Goal: Manage account settings

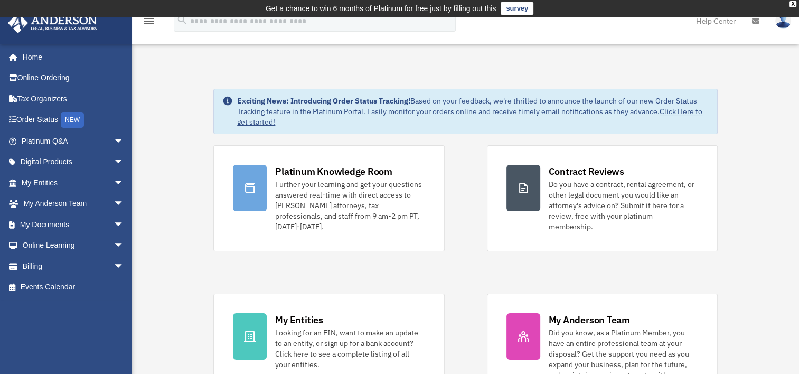
scroll to position [8, 0]
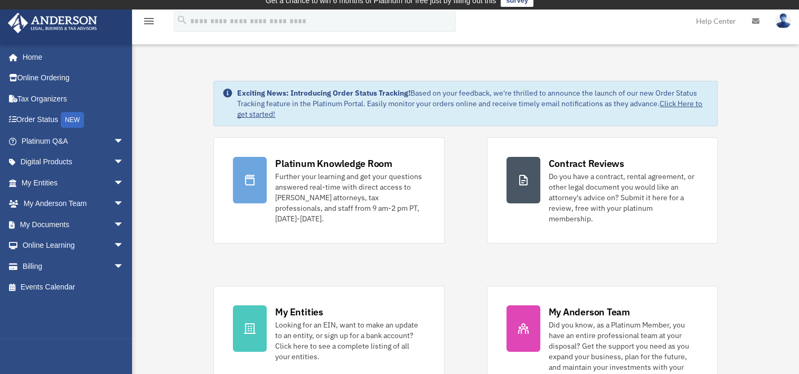
click at [594, 20] on img at bounding box center [783, 20] width 16 height 15
click at [113, 139] on span "arrow_drop_down" at bounding box center [123, 141] width 21 height 22
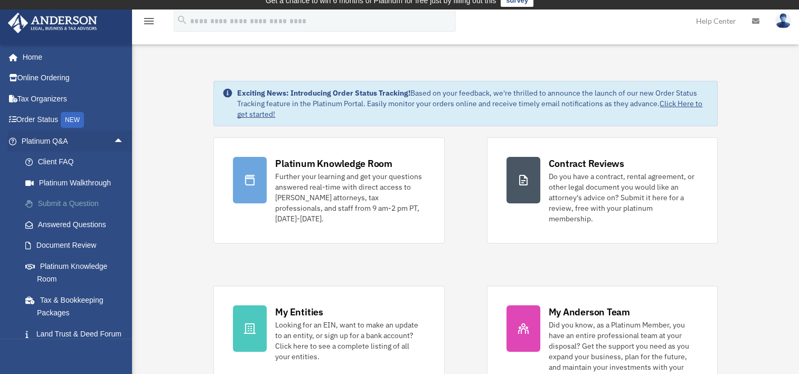
click at [64, 201] on link "Submit a Question" at bounding box center [77, 203] width 125 height 21
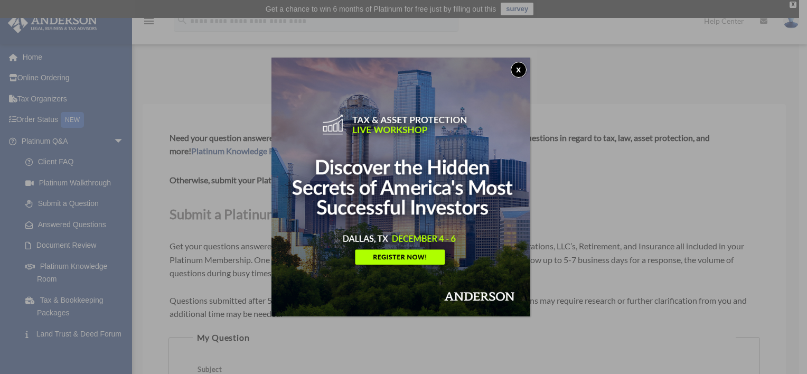
click at [521, 68] on button "x" at bounding box center [518, 70] width 16 height 16
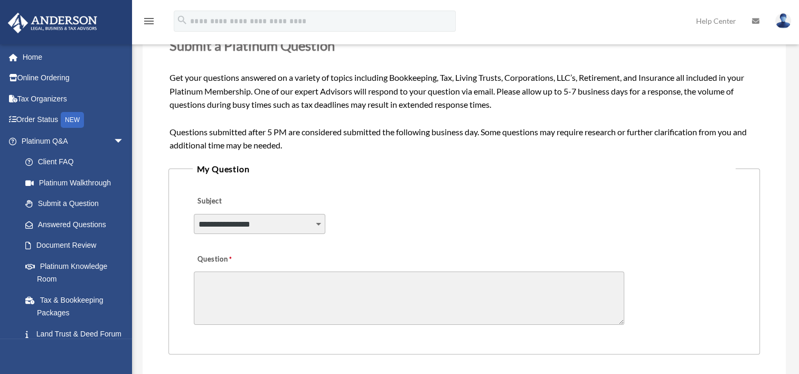
scroll to position [196, 0]
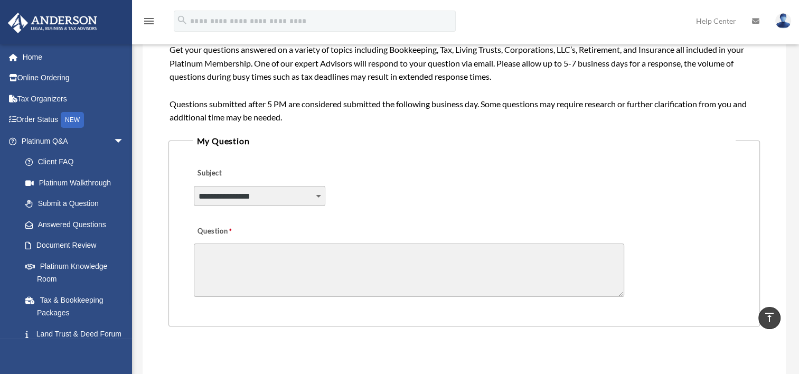
click at [318, 195] on select "**********" at bounding box center [260, 196] width 132 height 20
click at [73, 245] on link "Document Review" at bounding box center [77, 245] width 125 height 21
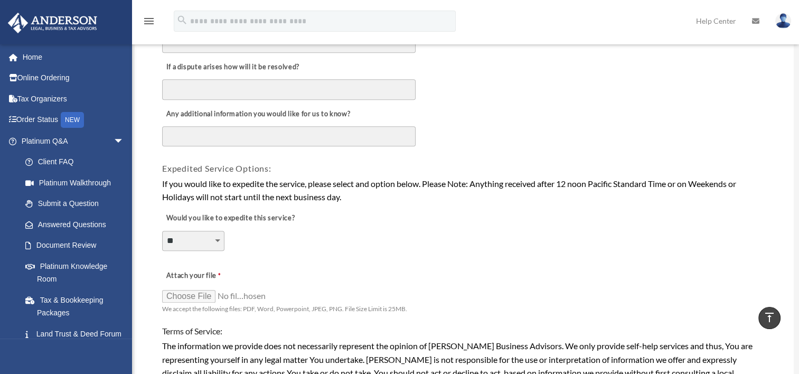
scroll to position [667, 0]
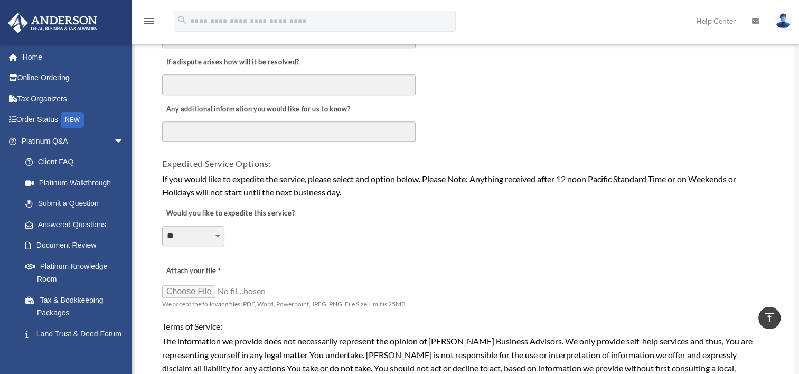
click at [754, 258] on div "Attach your file We accept the following files: PDF, Word, Powerpoint, JPEG, PN…" at bounding box center [464, 285] width 606 height 54
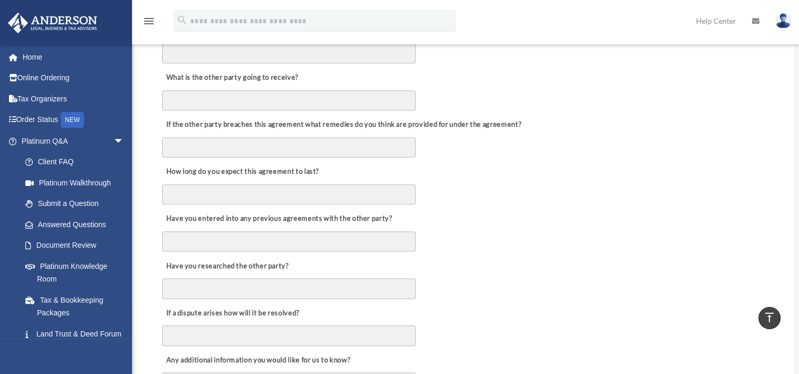
scroll to position [450, 0]
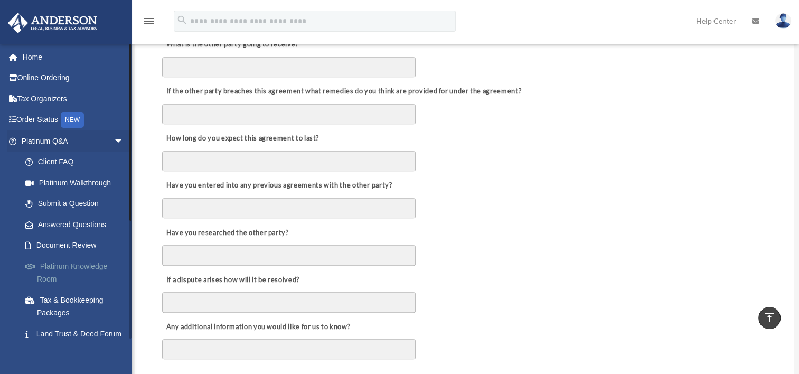
click at [79, 265] on link "Platinum Knowledge Room" at bounding box center [77, 272] width 125 height 34
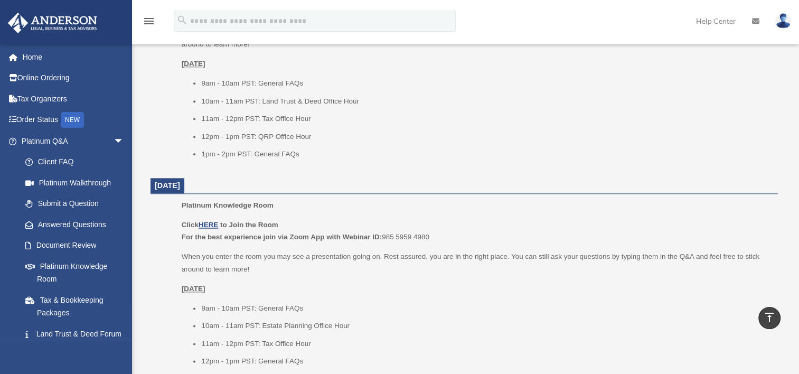
scroll to position [1222, 0]
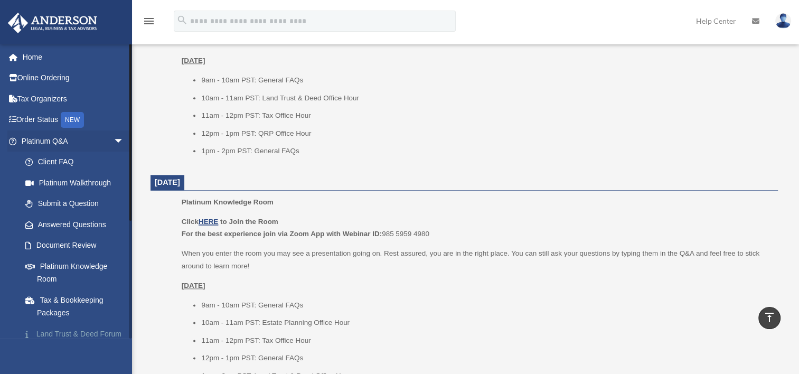
click at [54, 334] on link "Land Trust & Deed Forum" at bounding box center [77, 333] width 125 height 21
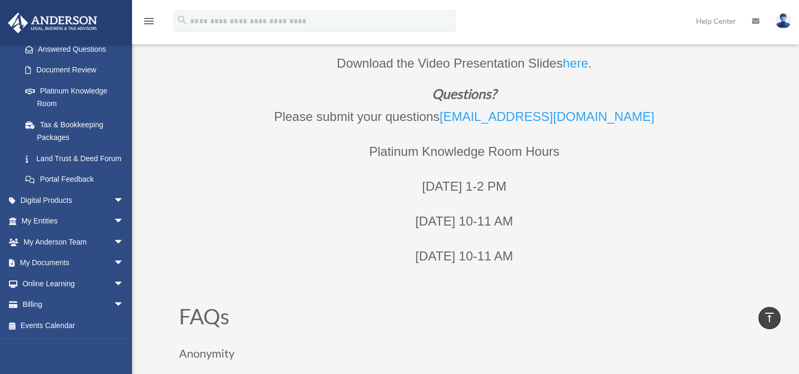
scroll to position [454, 0]
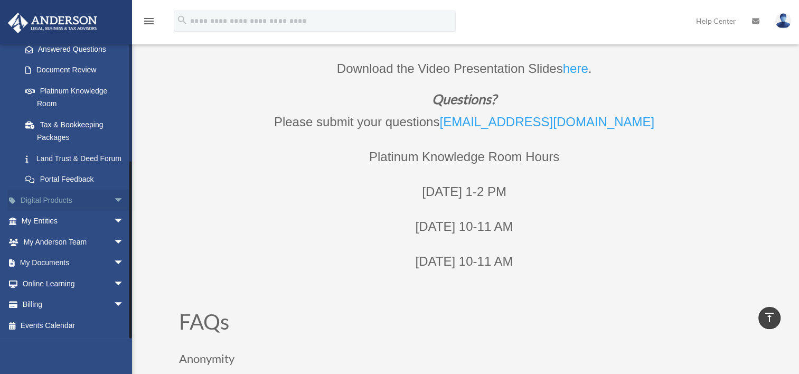
click at [55, 200] on link "Digital Products arrow_drop_down" at bounding box center [73, 199] width 132 height 21
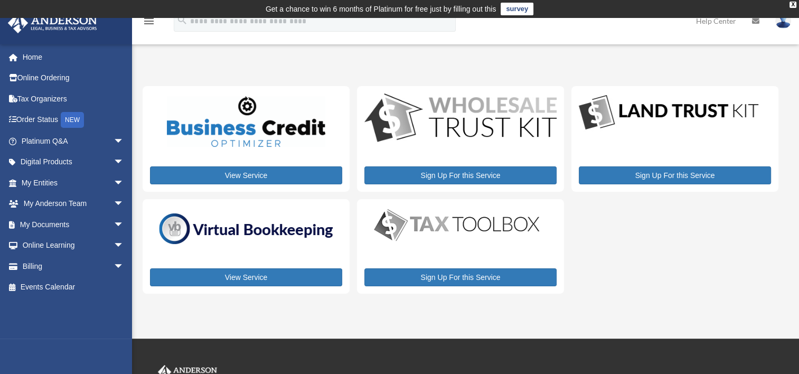
click at [729, 216] on div "View Service Sign Up For this Service Sign Up For this Service View Service Sig…" at bounding box center [461, 189] width 636 height 207
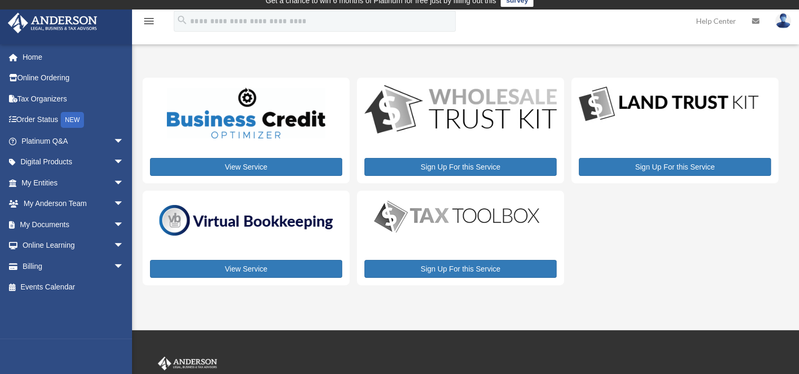
scroll to position [8, 0]
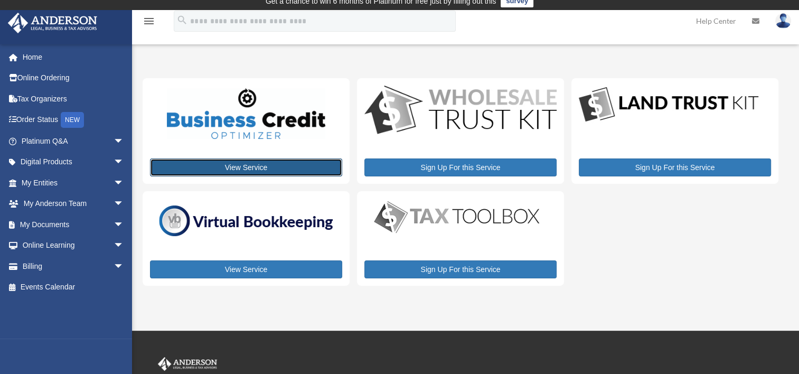
click at [248, 165] on link "View Service" at bounding box center [246, 167] width 192 height 18
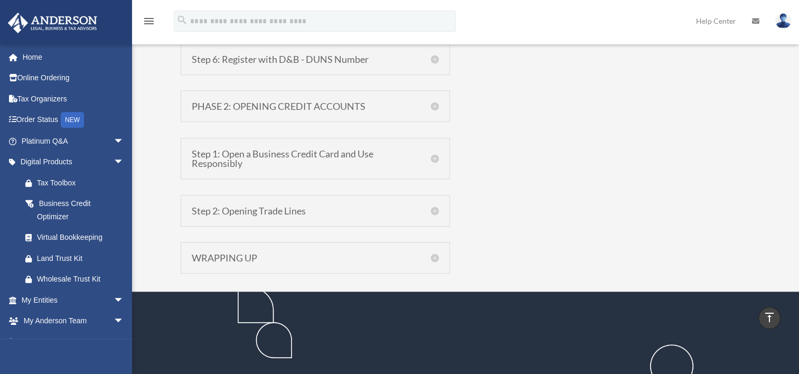
scroll to position [1079, 0]
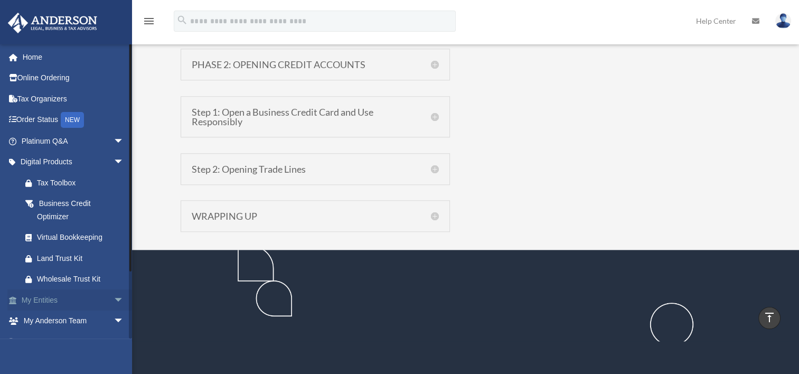
click at [41, 298] on link "My Entities arrow_drop_down" at bounding box center [73, 299] width 132 height 21
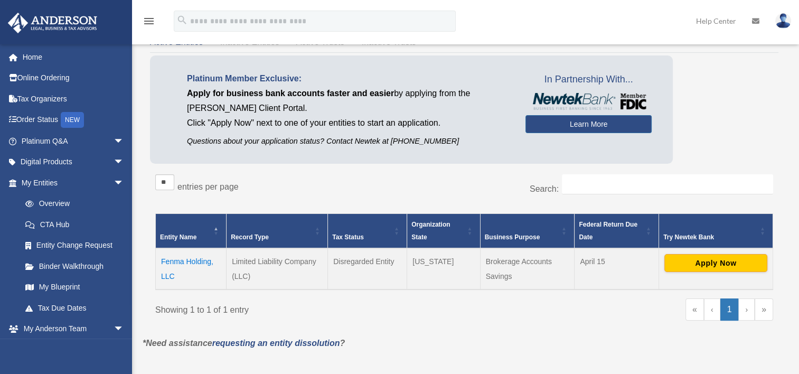
scroll to position [112, 0]
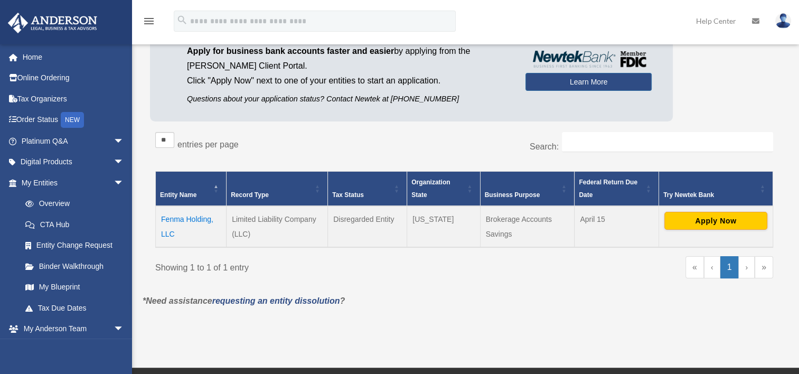
click at [182, 215] on td "Fenma Holding, LLC" at bounding box center [191, 226] width 71 height 41
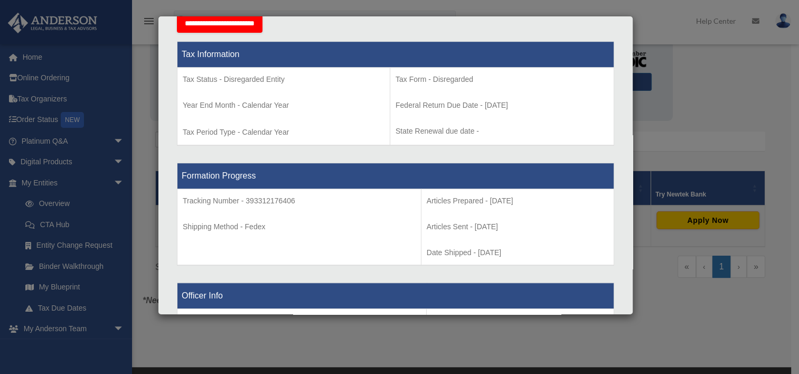
scroll to position [420, 0]
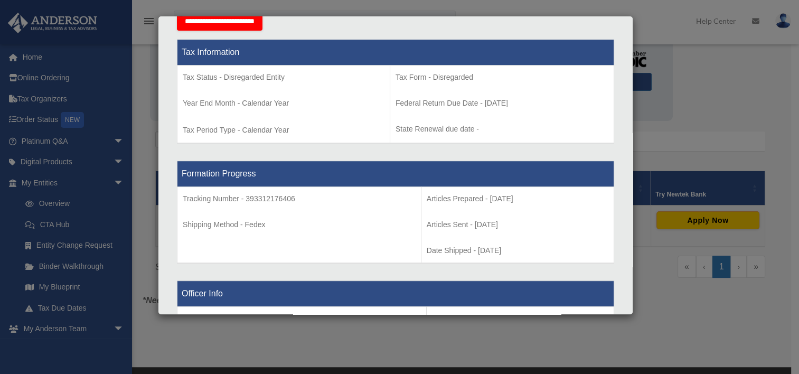
click at [593, 89] on td "Tax Form - Disregarded Federal Return Due Date - April 15 State Renewal due dat…" at bounding box center [502, 104] width 224 height 78
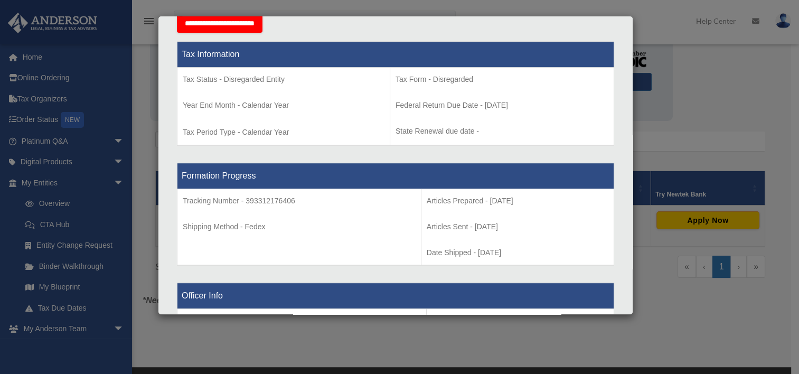
scroll to position [417, 0]
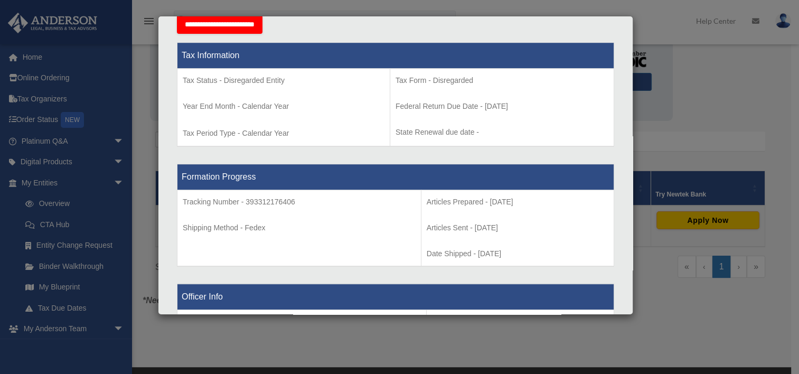
click at [735, 76] on div "Details × Articles Sent Organizational Date" at bounding box center [399, 187] width 799 height 374
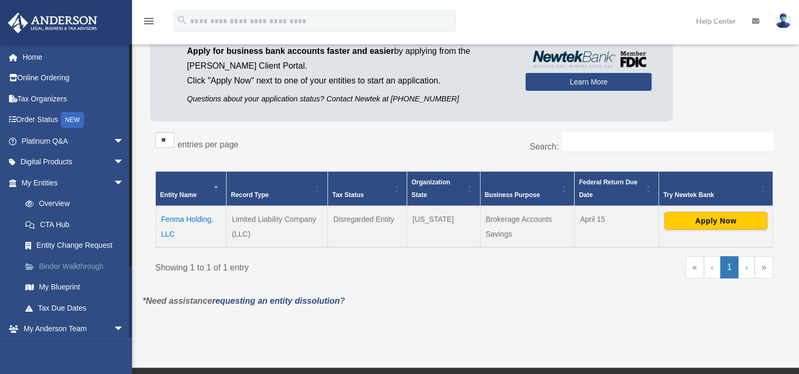
click at [83, 263] on link "Binder Walkthrough" at bounding box center [77, 265] width 125 height 21
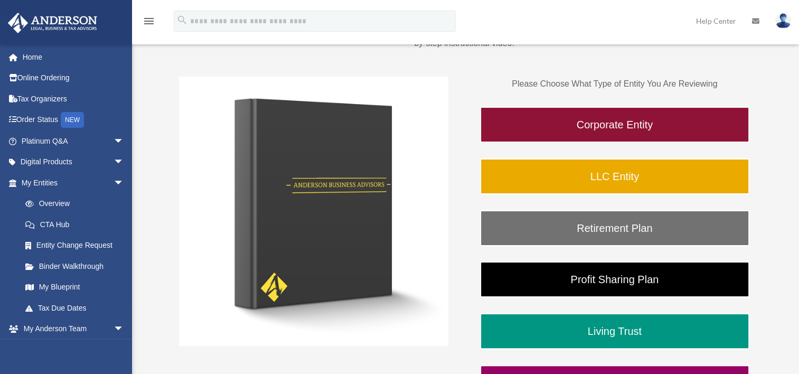
scroll to position [164, 0]
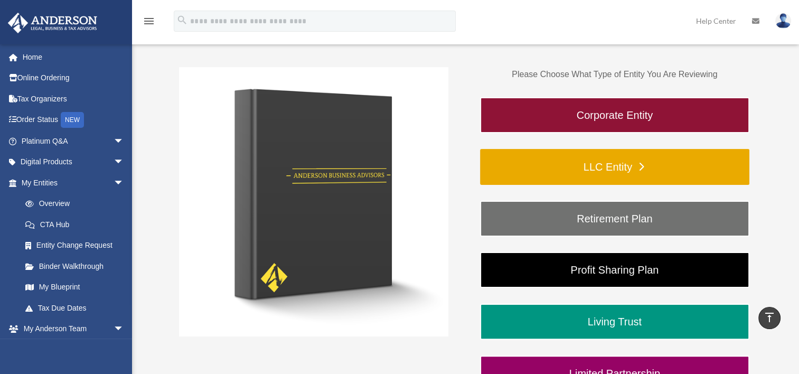
click at [615, 163] on link "LLC Entity" at bounding box center [614, 167] width 269 height 36
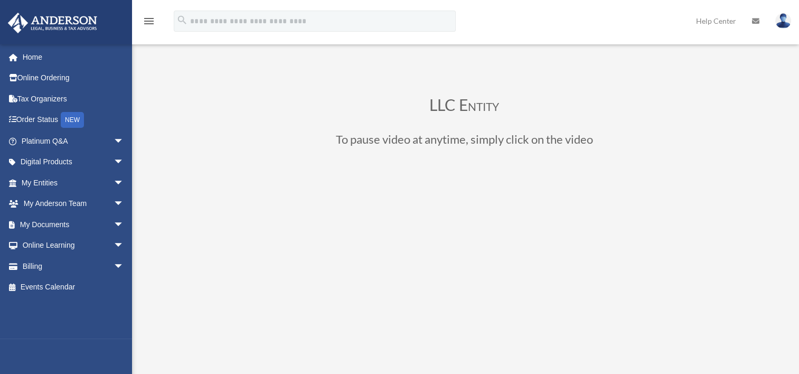
scroll to position [24, 0]
click at [113, 181] on span "arrow_drop_down" at bounding box center [123, 183] width 21 height 22
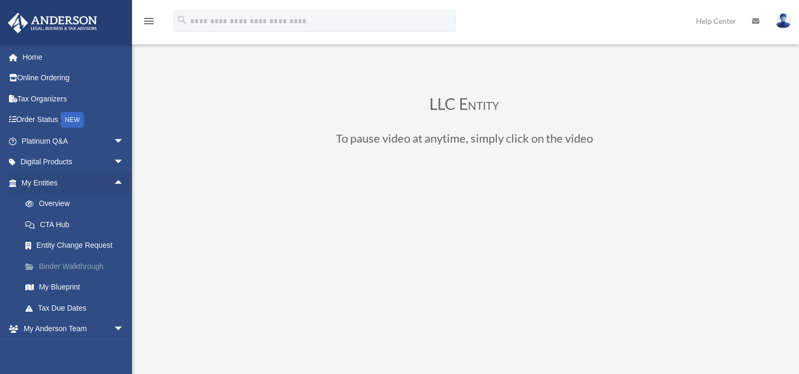
click at [83, 261] on link "Binder Walkthrough" at bounding box center [77, 265] width 125 height 21
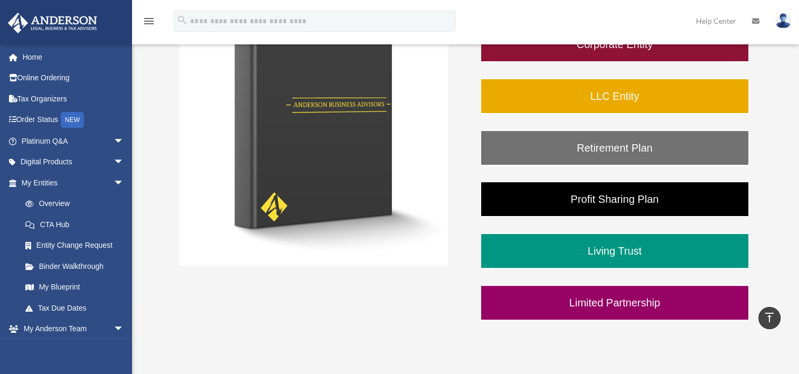
scroll to position [213, 0]
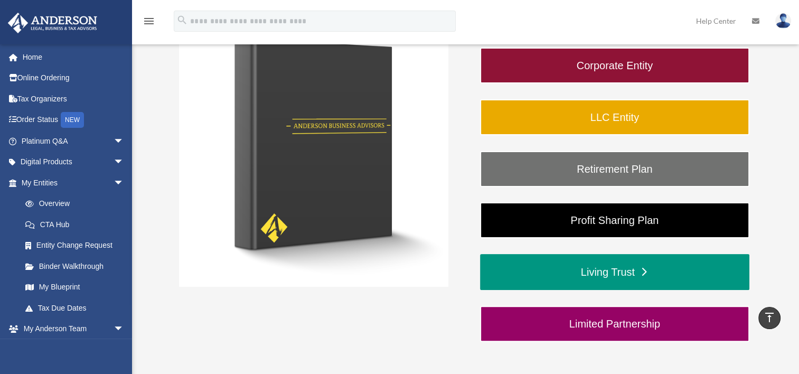
click at [602, 267] on link "Living Trust" at bounding box center [614, 272] width 269 height 36
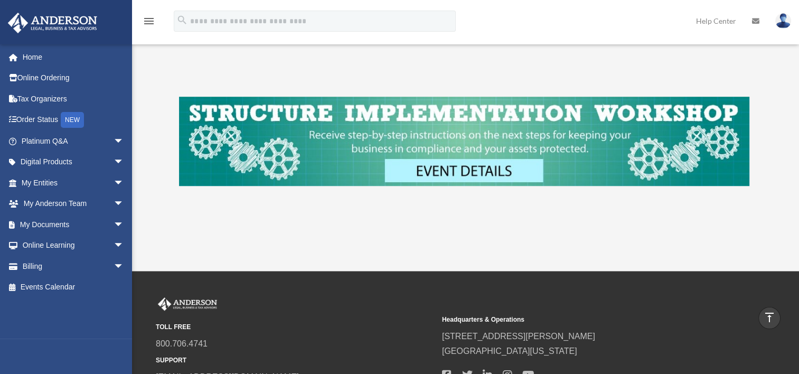
scroll to position [438, 0]
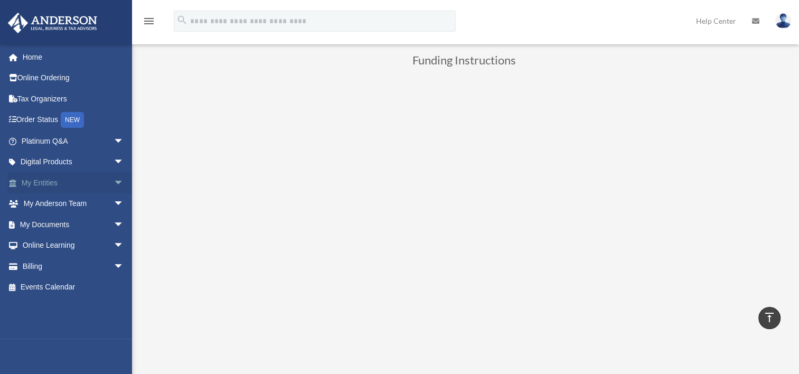
click at [113, 182] on span "arrow_drop_down" at bounding box center [123, 183] width 21 height 22
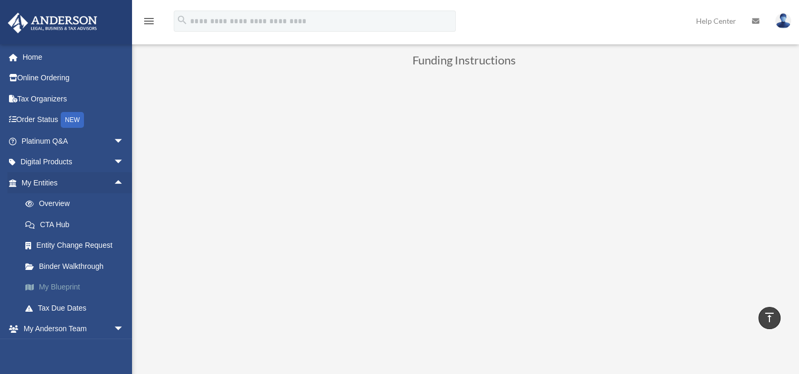
click at [59, 286] on link "My Blueprint" at bounding box center [77, 287] width 125 height 21
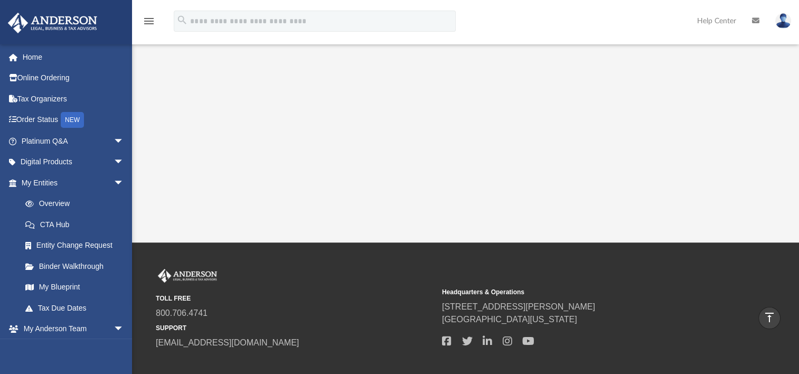
scroll to position [344, 0]
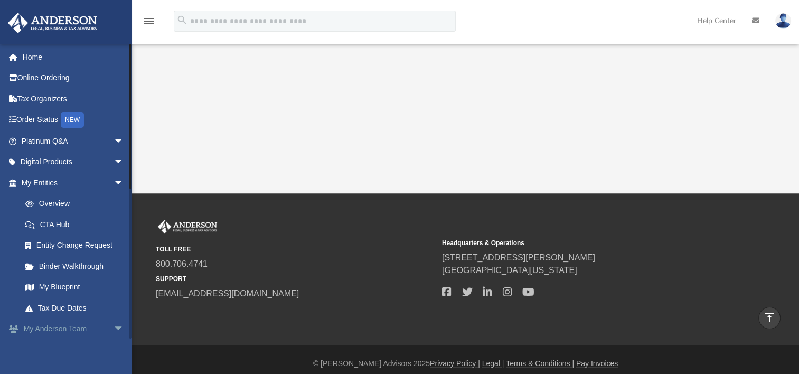
click at [53, 325] on link "My Anderson Team arrow_drop_down" at bounding box center [73, 328] width 132 height 21
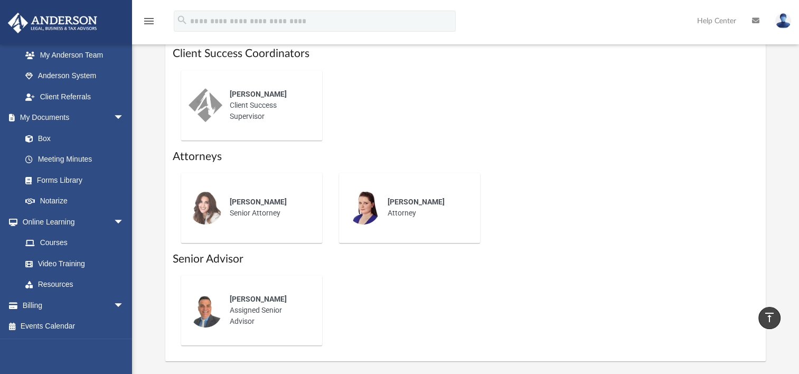
scroll to position [462, 0]
click at [40, 134] on link "Box" at bounding box center [77, 138] width 125 height 21
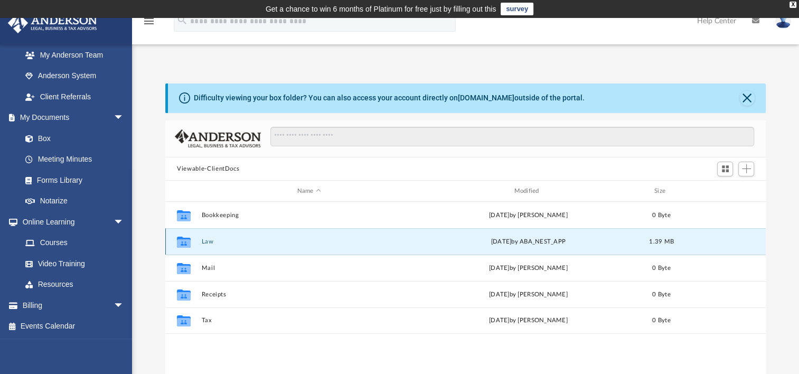
click at [206, 241] on button "Law" at bounding box center [309, 241] width 215 height 7
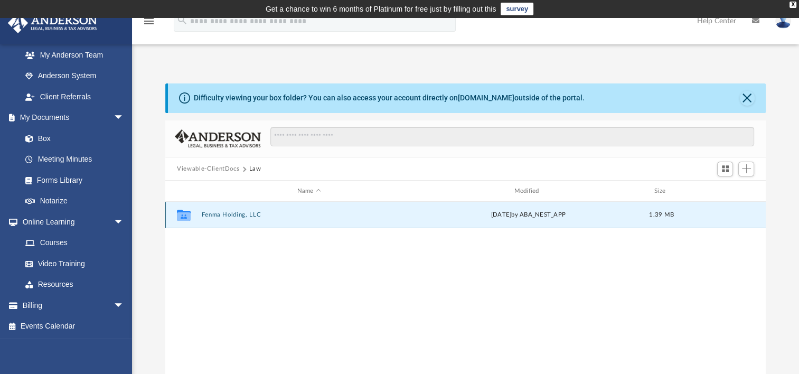
click at [216, 213] on button "Fenma Holding, LLC" at bounding box center [309, 214] width 215 height 7
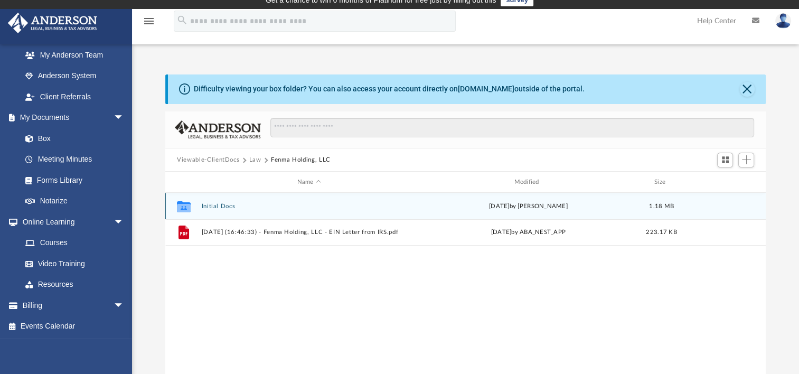
scroll to position [8, 0]
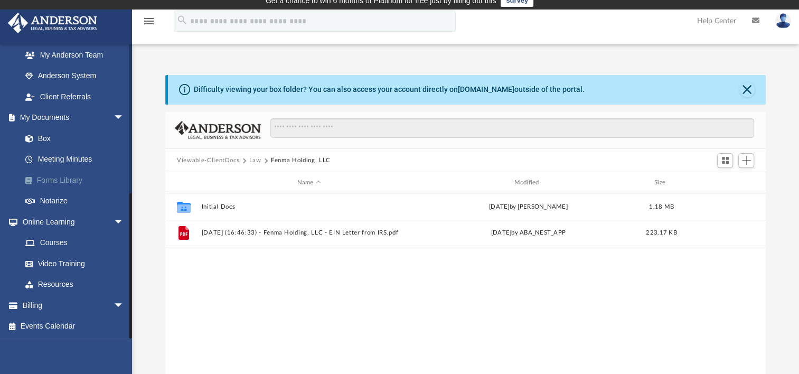
click at [72, 173] on link "Forms Library" at bounding box center [77, 179] width 125 height 21
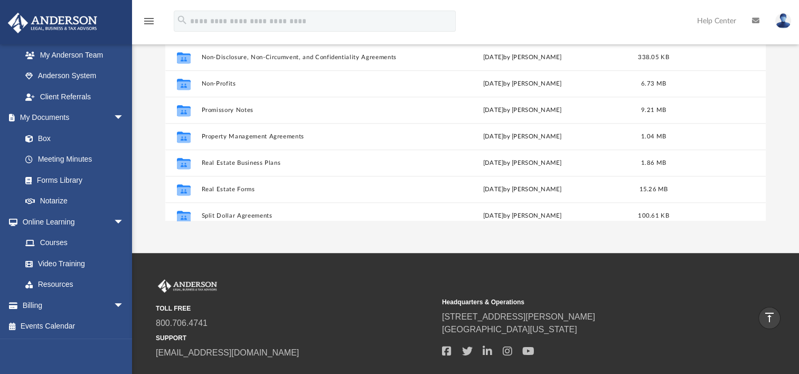
scroll to position [546, 0]
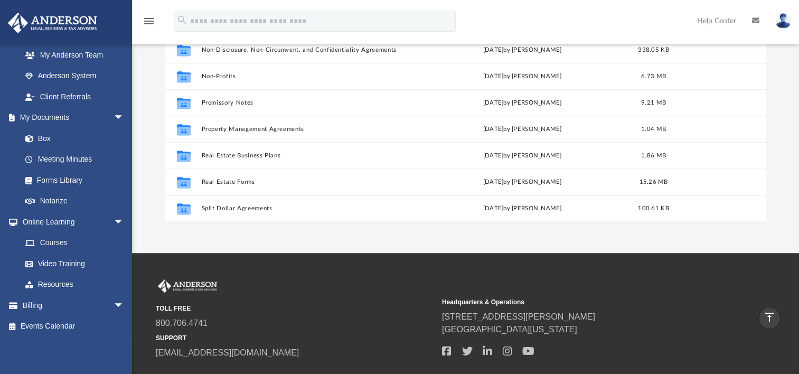
click at [765, 211] on div "Collaborated Folder LLC Forms Wed Jan 11 2023 by Mary Acree 932.66 KB Collabora…" at bounding box center [465, 111] width 600 height 219
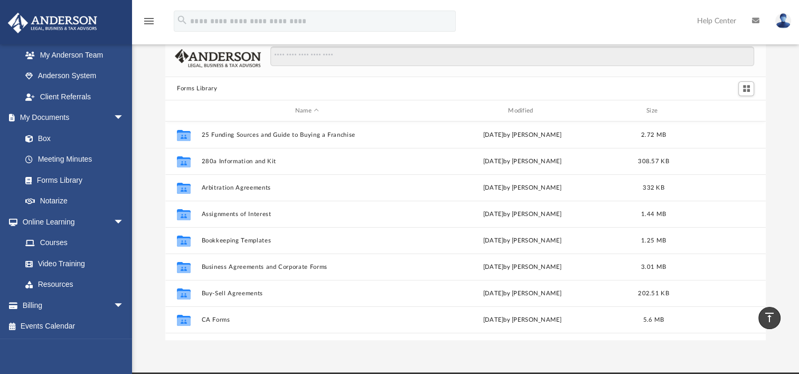
scroll to position [0, 0]
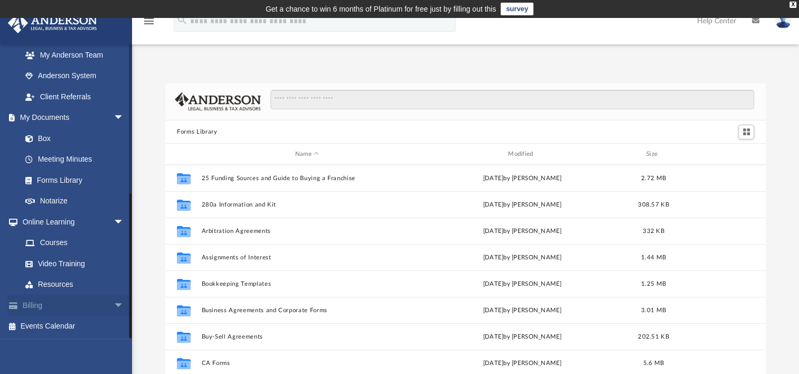
click at [72, 301] on link "Billing arrow_drop_down" at bounding box center [73, 305] width 132 height 21
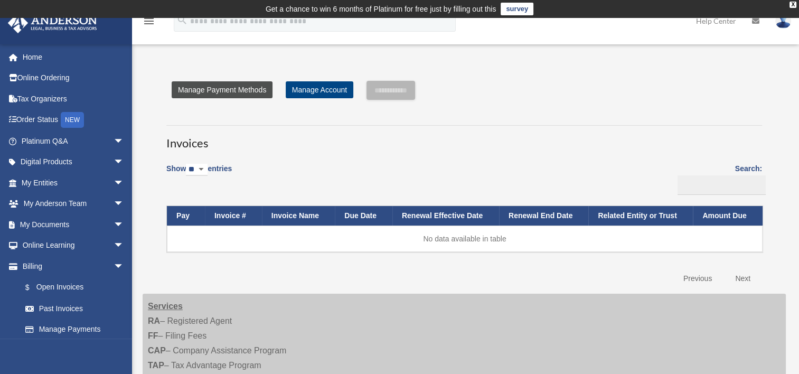
click at [227, 89] on link "Manage Payment Methods" at bounding box center [222, 89] width 101 height 17
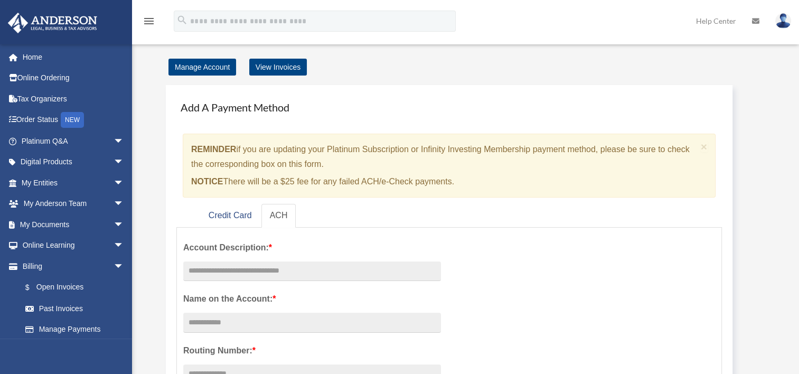
scroll to position [106, 0]
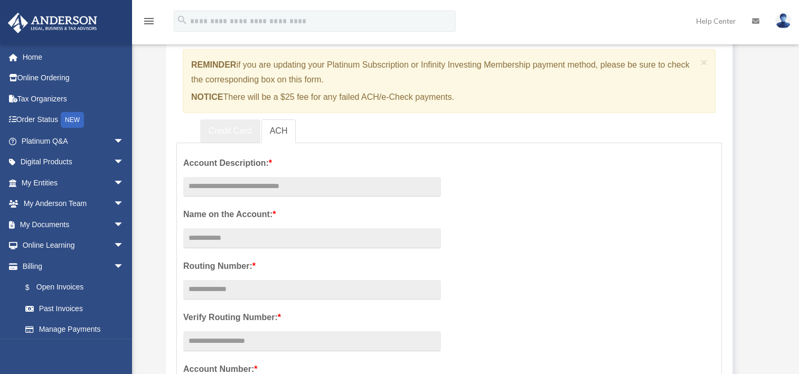
click at [217, 126] on link "Credit Card" at bounding box center [230, 131] width 60 height 24
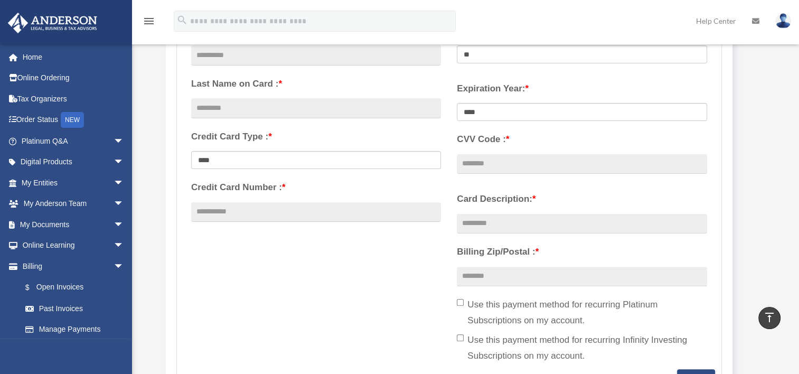
scroll to position [0, 0]
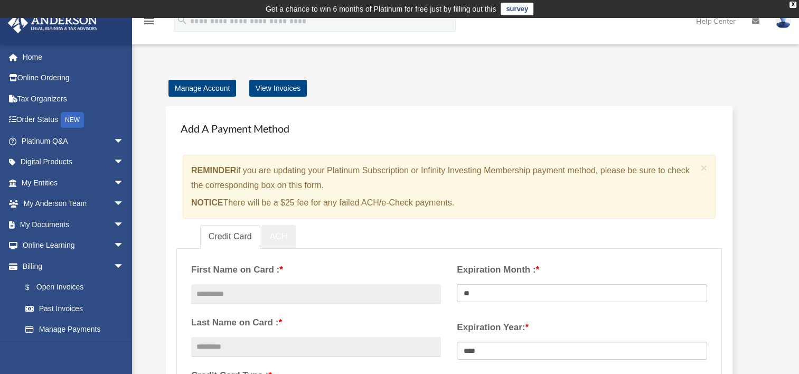
click at [279, 236] on link "ACH" at bounding box center [278, 237] width 35 height 24
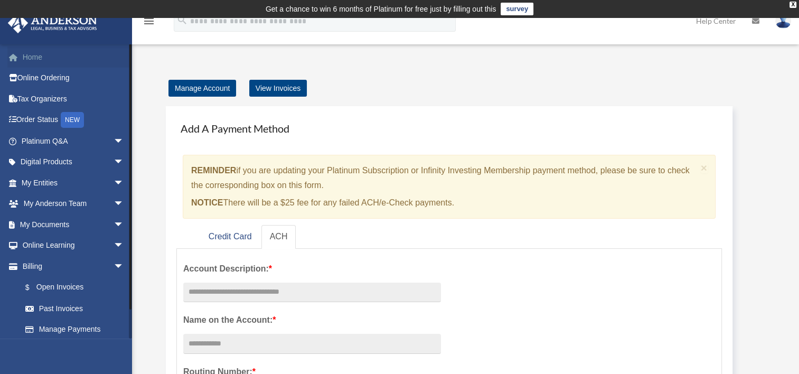
click at [34, 53] on link "Home" at bounding box center [73, 56] width 132 height 21
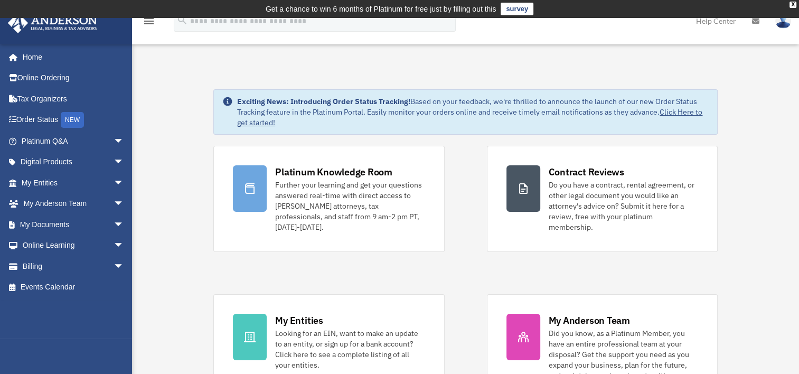
click at [784, 23] on img at bounding box center [783, 20] width 16 height 15
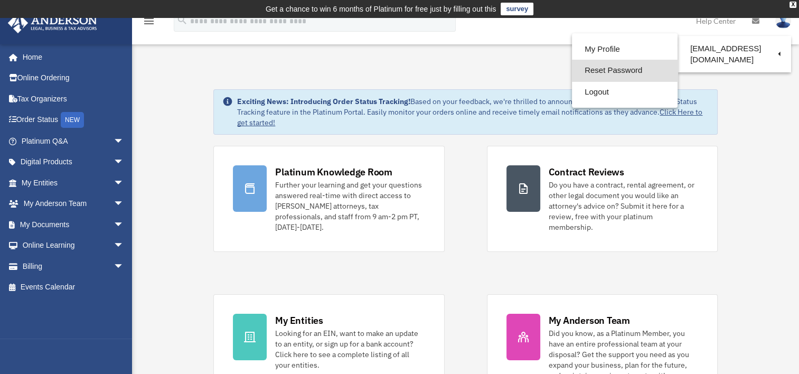
click at [605, 68] on link "Reset Password" at bounding box center [625, 71] width 106 height 22
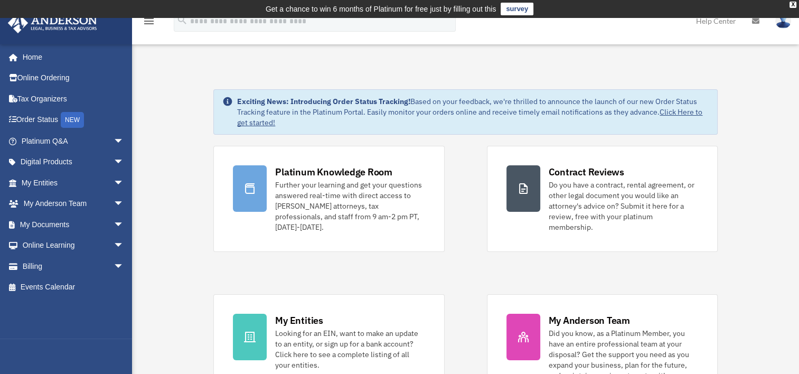
click at [781, 22] on img at bounding box center [783, 20] width 16 height 15
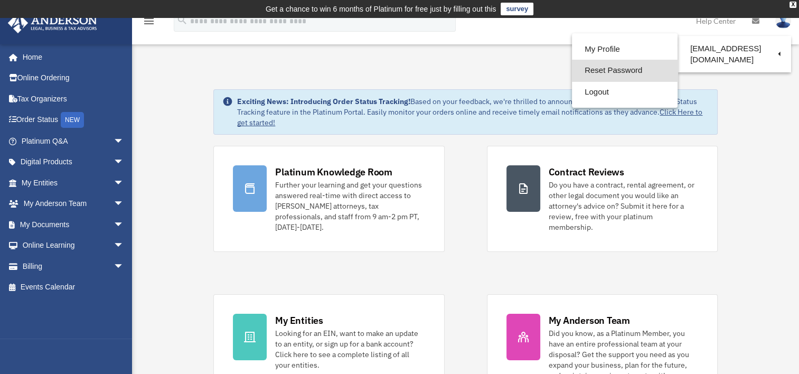
click at [585, 68] on link "Reset Password" at bounding box center [625, 71] width 106 height 22
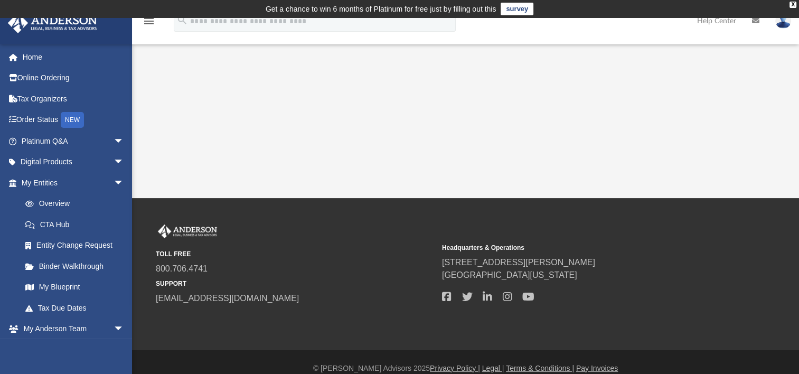
click at [594, 23] on img at bounding box center [783, 20] width 16 height 15
click at [602, 27] on img at bounding box center [783, 20] width 16 height 15
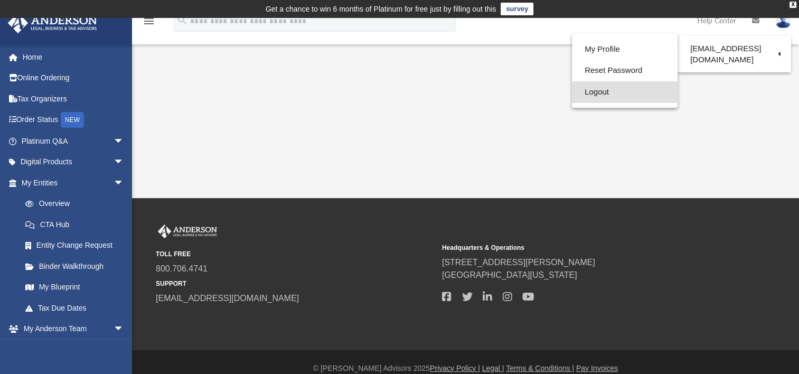
click at [589, 93] on link "Logout" at bounding box center [625, 92] width 106 height 22
